Goal: Task Accomplishment & Management: Use online tool/utility

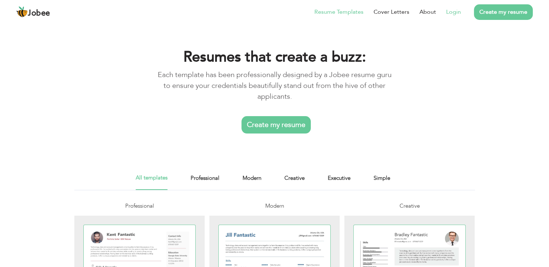
click at [449, 14] on link "Login" at bounding box center [453, 12] width 15 height 9
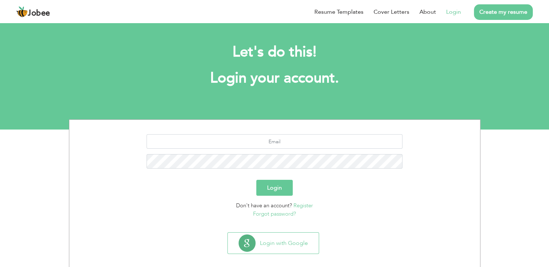
scroll to position [7, 0]
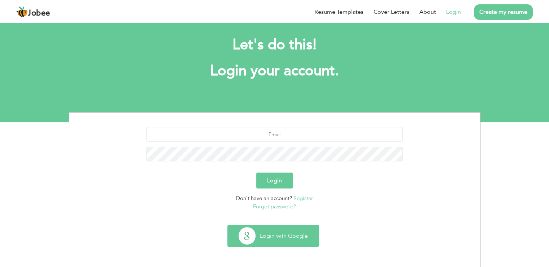
click at [278, 229] on button "Login with Google" at bounding box center [273, 235] width 91 height 21
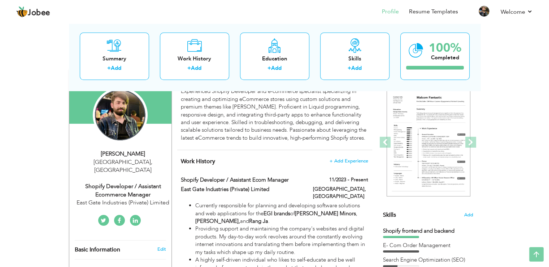
scroll to position [2, 0]
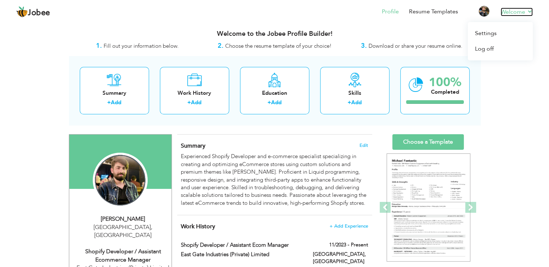
click at [517, 13] on link "Welcome" at bounding box center [517, 12] width 32 height 9
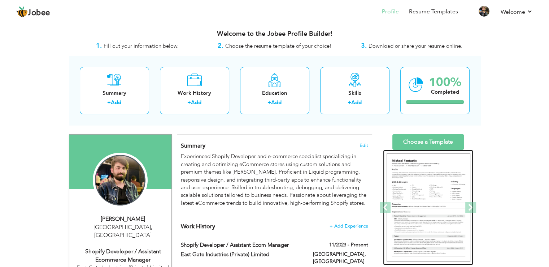
click at [438, 182] on img at bounding box center [429, 207] width 84 height 108
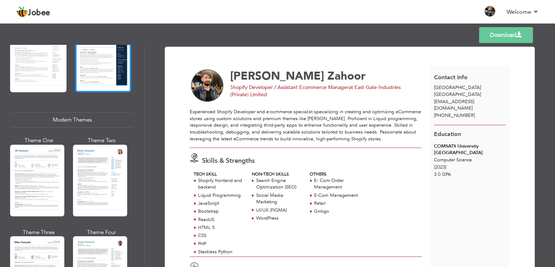
scroll to position [289, 0]
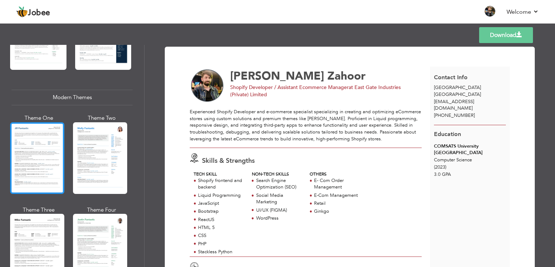
click at [48, 152] on div at bounding box center [37, 158] width 54 height 72
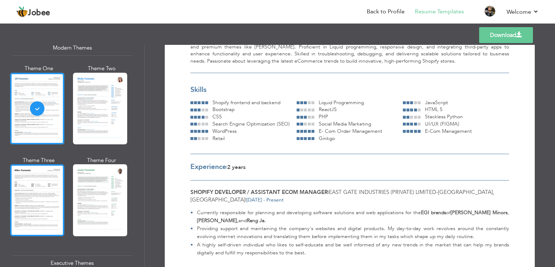
scroll to position [361, 0]
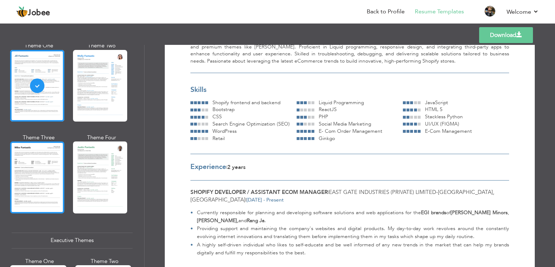
click at [29, 174] on div at bounding box center [37, 177] width 54 height 72
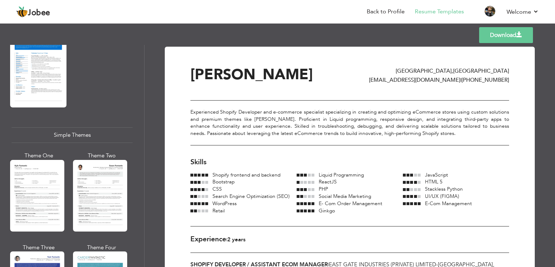
scroll to position [1192, 0]
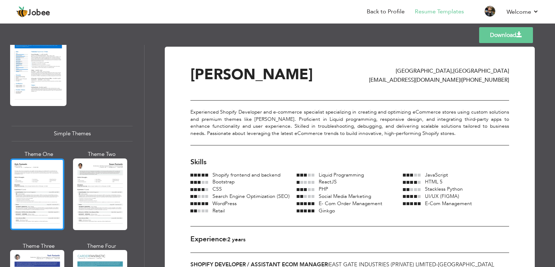
click at [56, 189] on div at bounding box center [37, 194] width 54 height 72
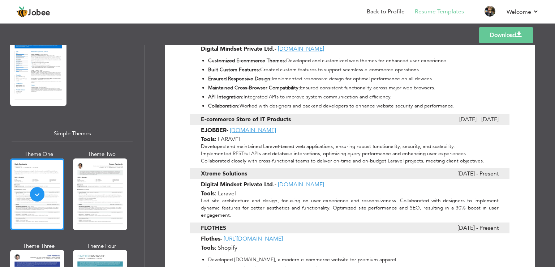
scroll to position [929, 0]
